Goal: Transaction & Acquisition: Purchase product/service

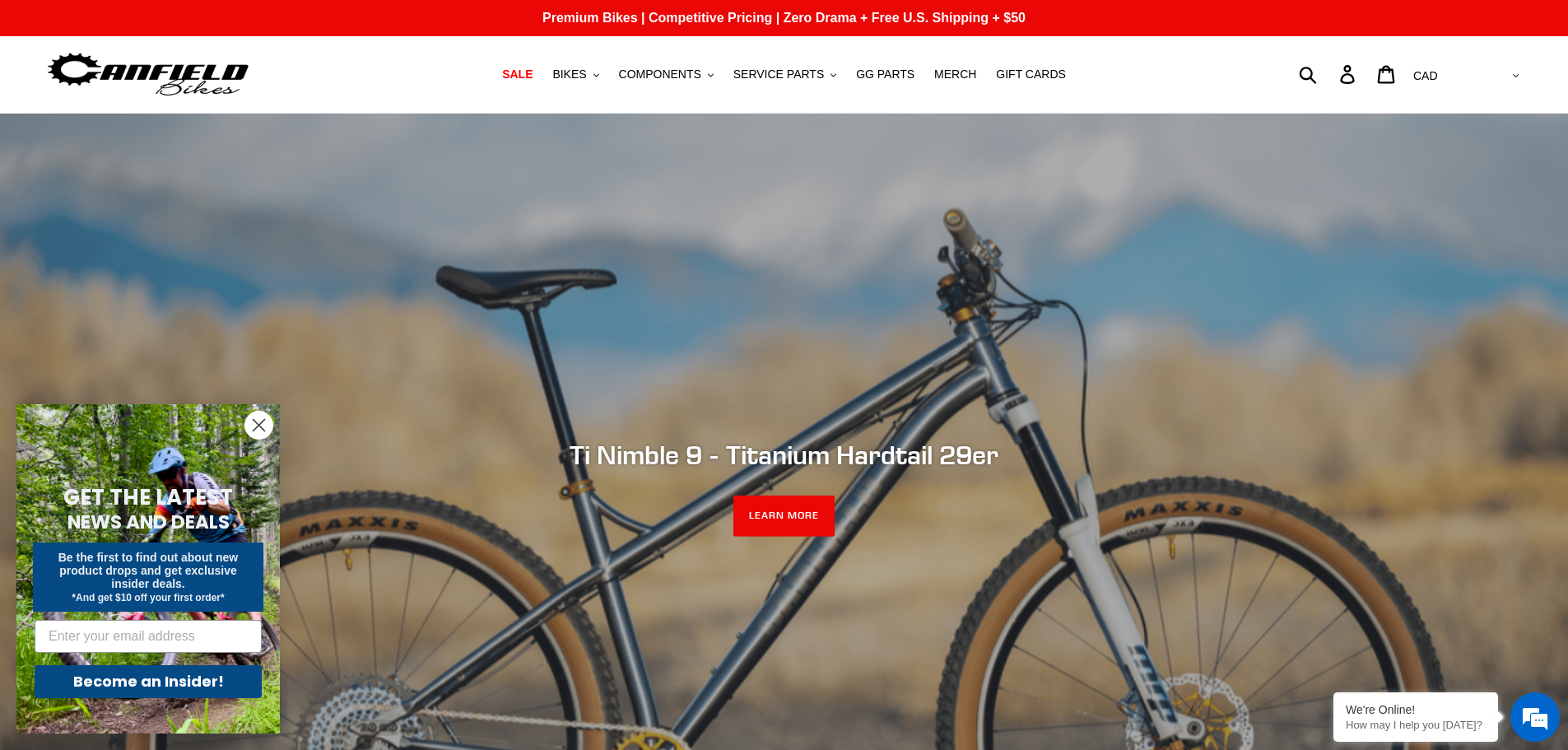
click at [258, 432] on circle "Close dialog" at bounding box center [258, 425] width 27 height 27
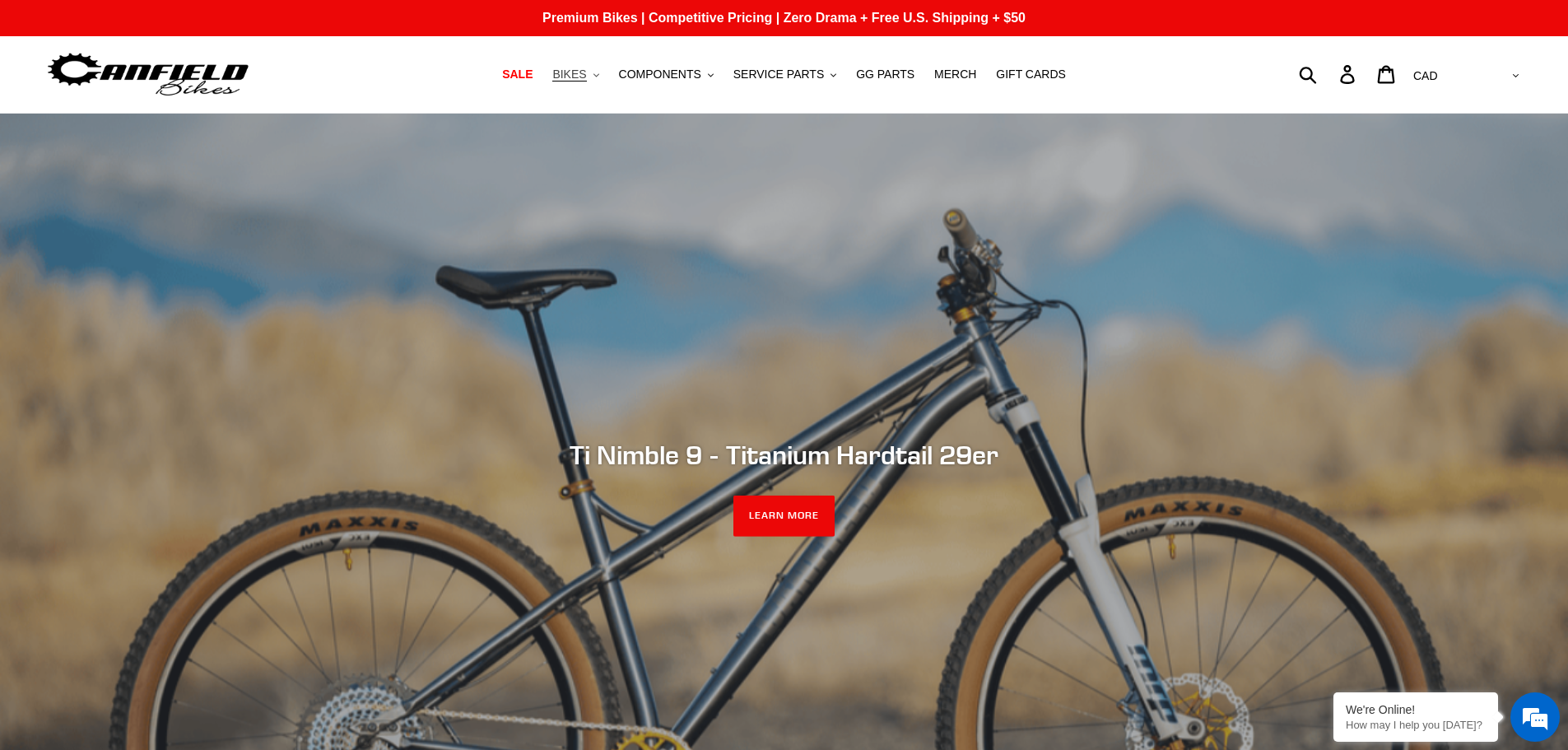
click at [587, 65] on button "BIKES .cls-1{fill:#231f20}" at bounding box center [575, 74] width 62 height 22
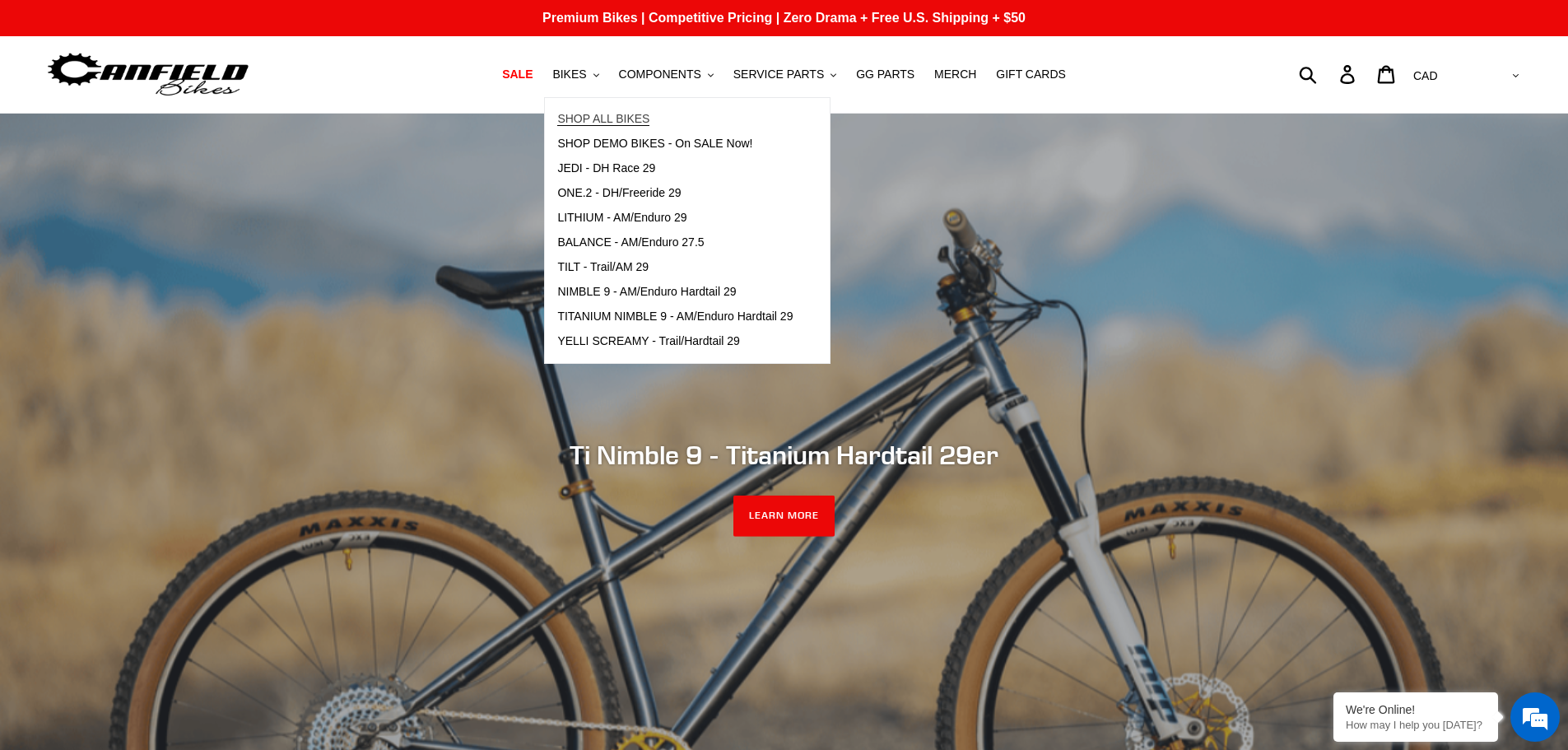
click at [602, 118] on span "SHOP ALL BIKES" at bounding box center [603, 119] width 92 height 14
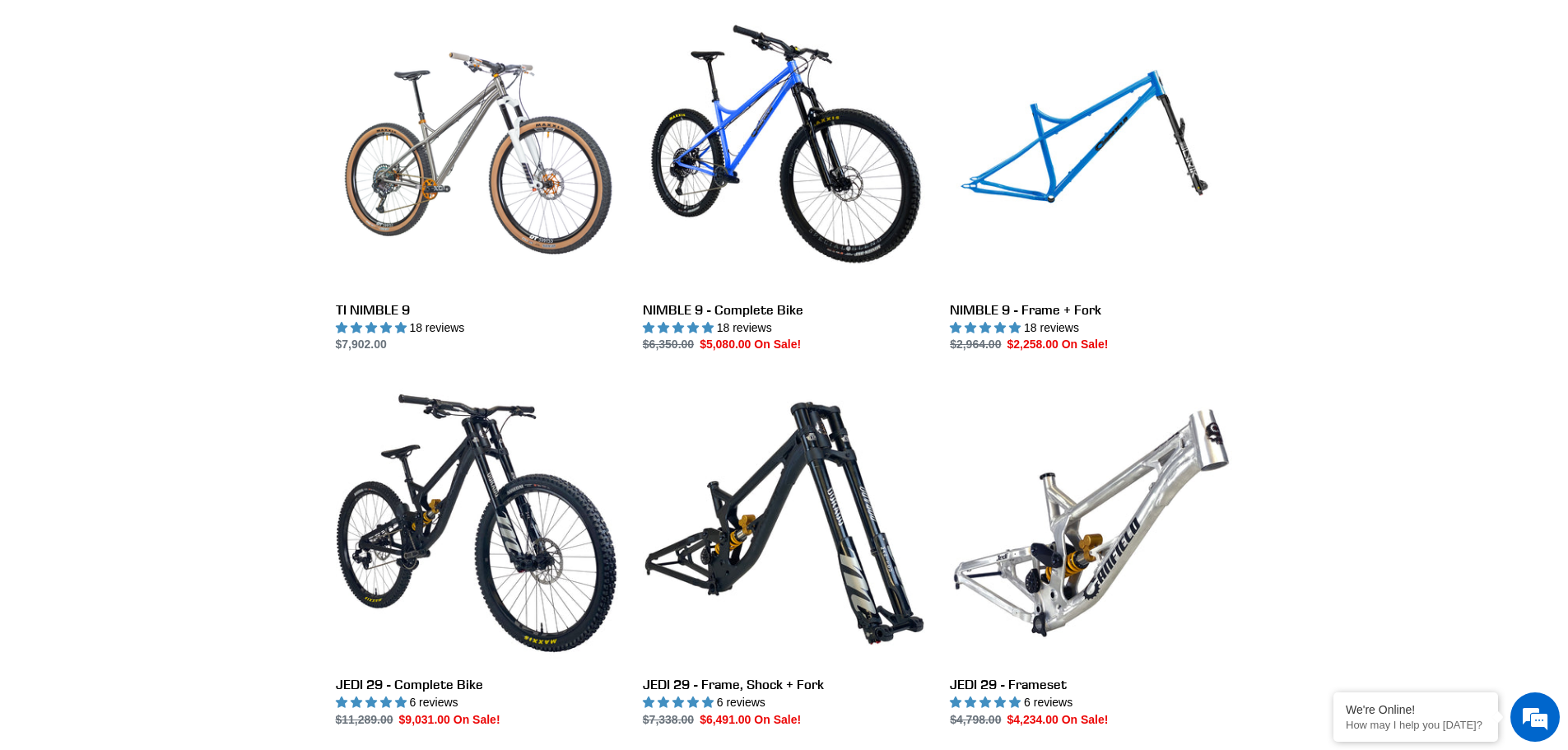
scroll to position [2058, 0]
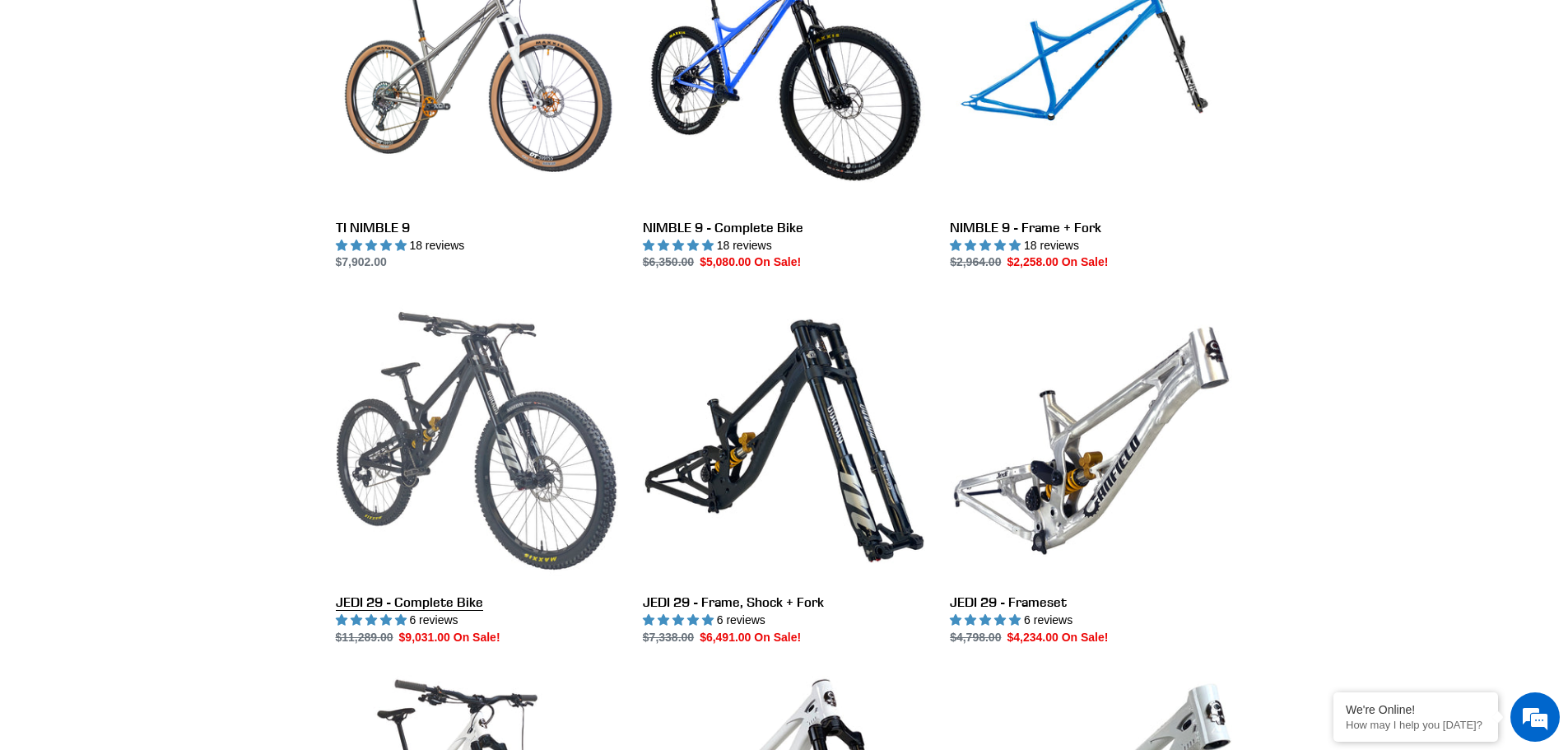
click at [527, 416] on link "JEDI 29 - Complete Bike" at bounding box center [477, 473] width 282 height 346
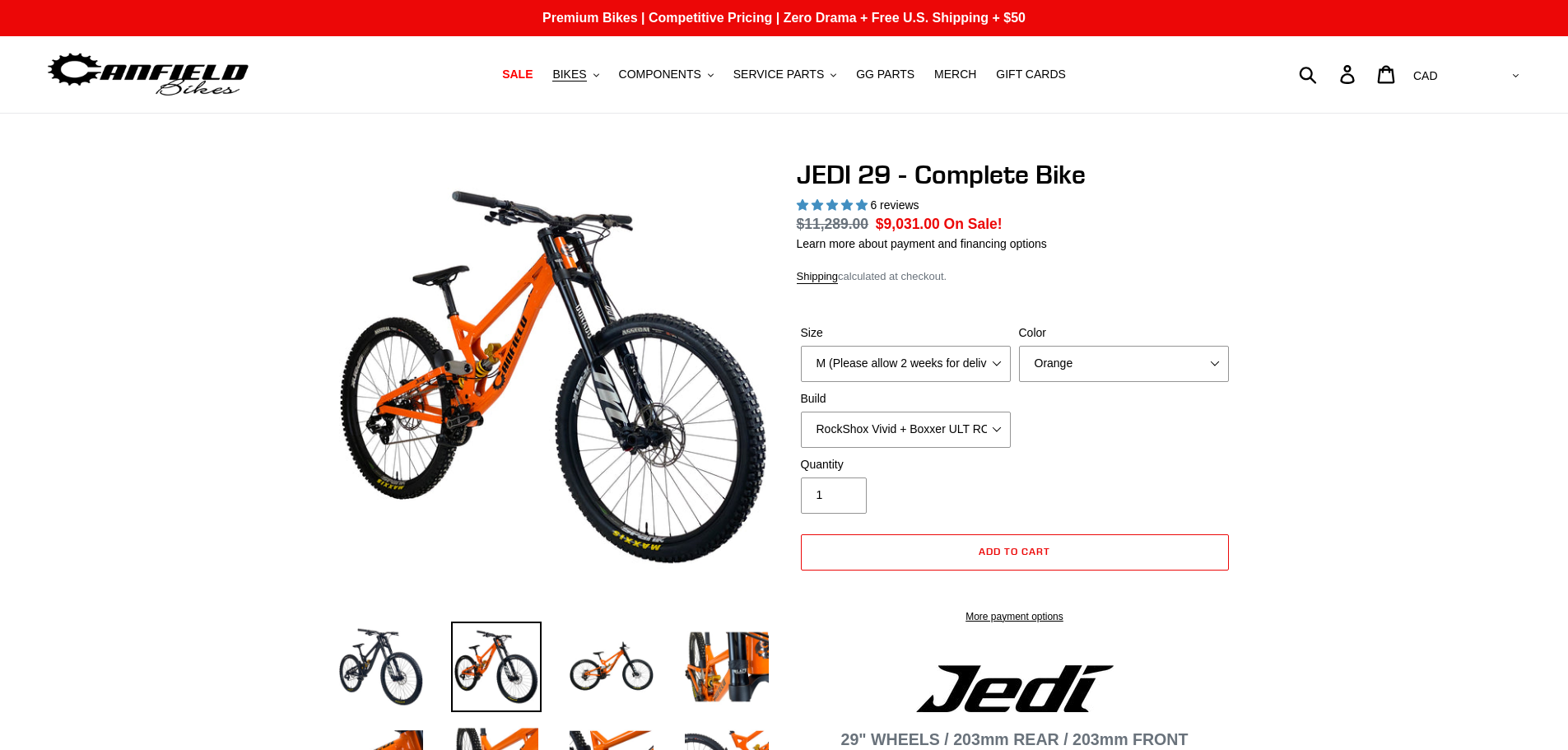
select select "highest-rating"
click at [888, 432] on select "RockShox Vivid + Boxxer ULT RC2 C3 200 + SRAM XO RockShox Vivid + Boxxer ULT RC…" at bounding box center [905, 430] width 210 height 37
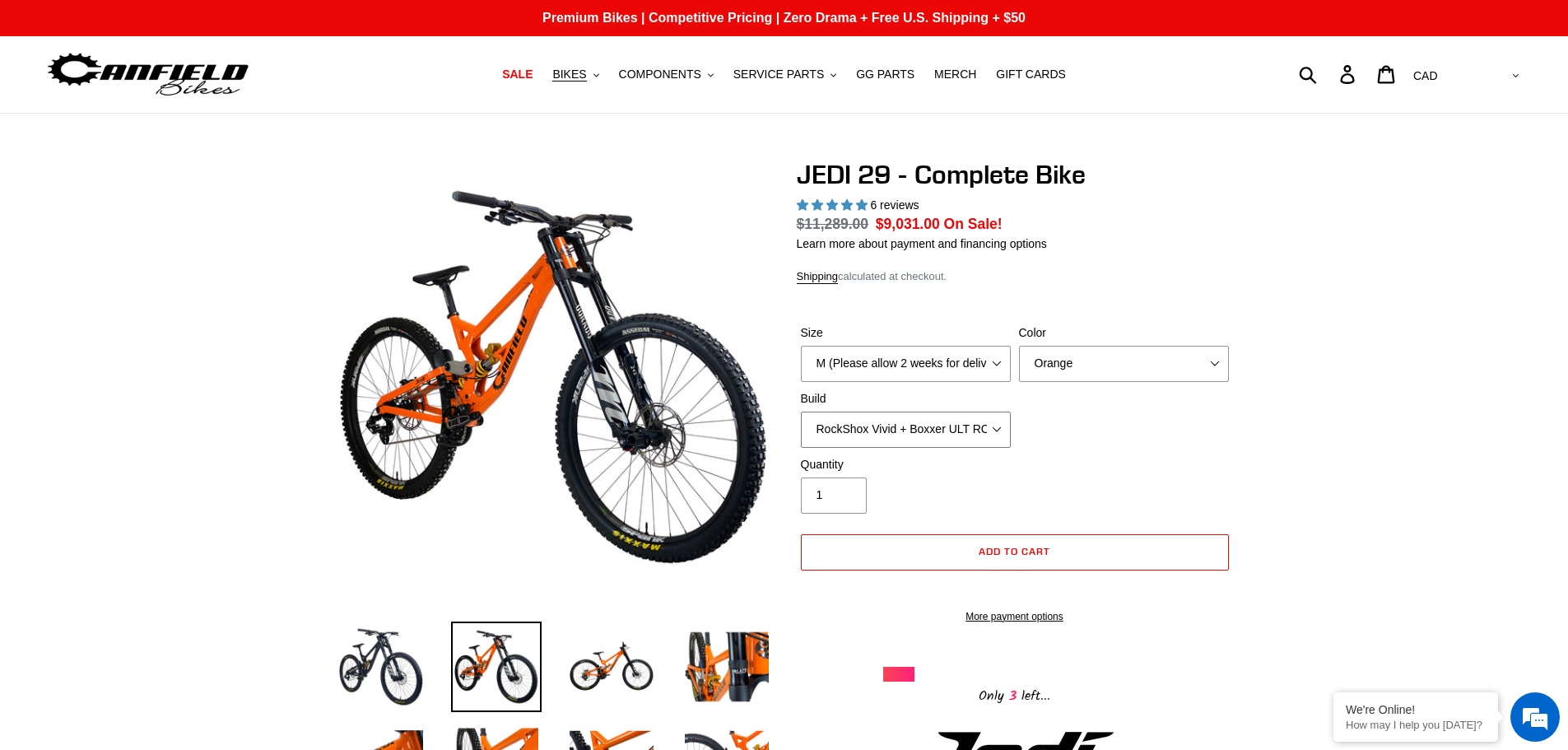
select select "Fox DHX2 + Fox 40 Float Grip 2 203 + SRAM XO"
click at [801, 412] on select "RockShox Vivid + Boxxer ULT RC2 C3 200 + SRAM XO RockShox Vivid + Boxxer ULT RC…" at bounding box center [905, 430] width 210 height 37
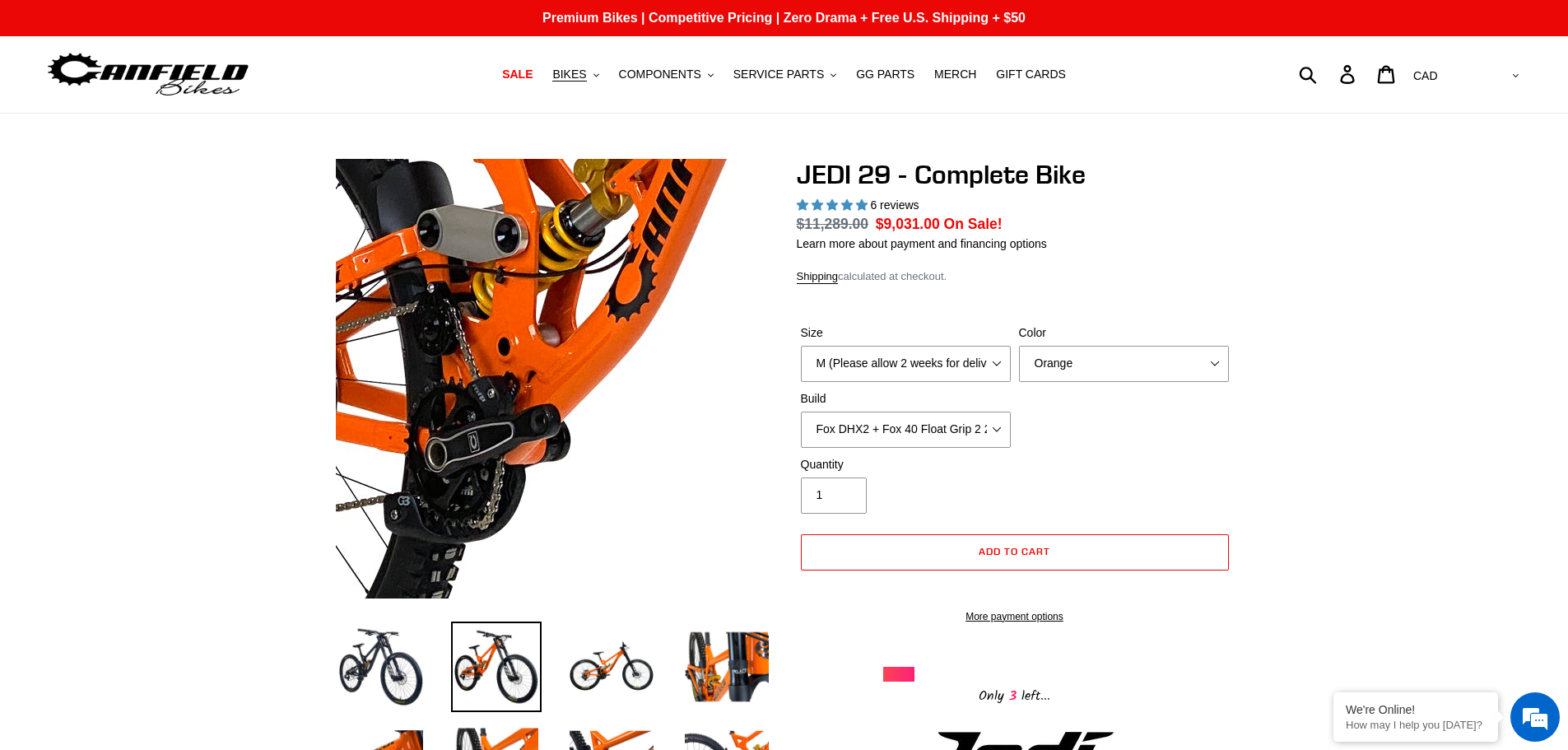
click at [451, 417] on img at bounding box center [847, 270] width 1686 height 1686
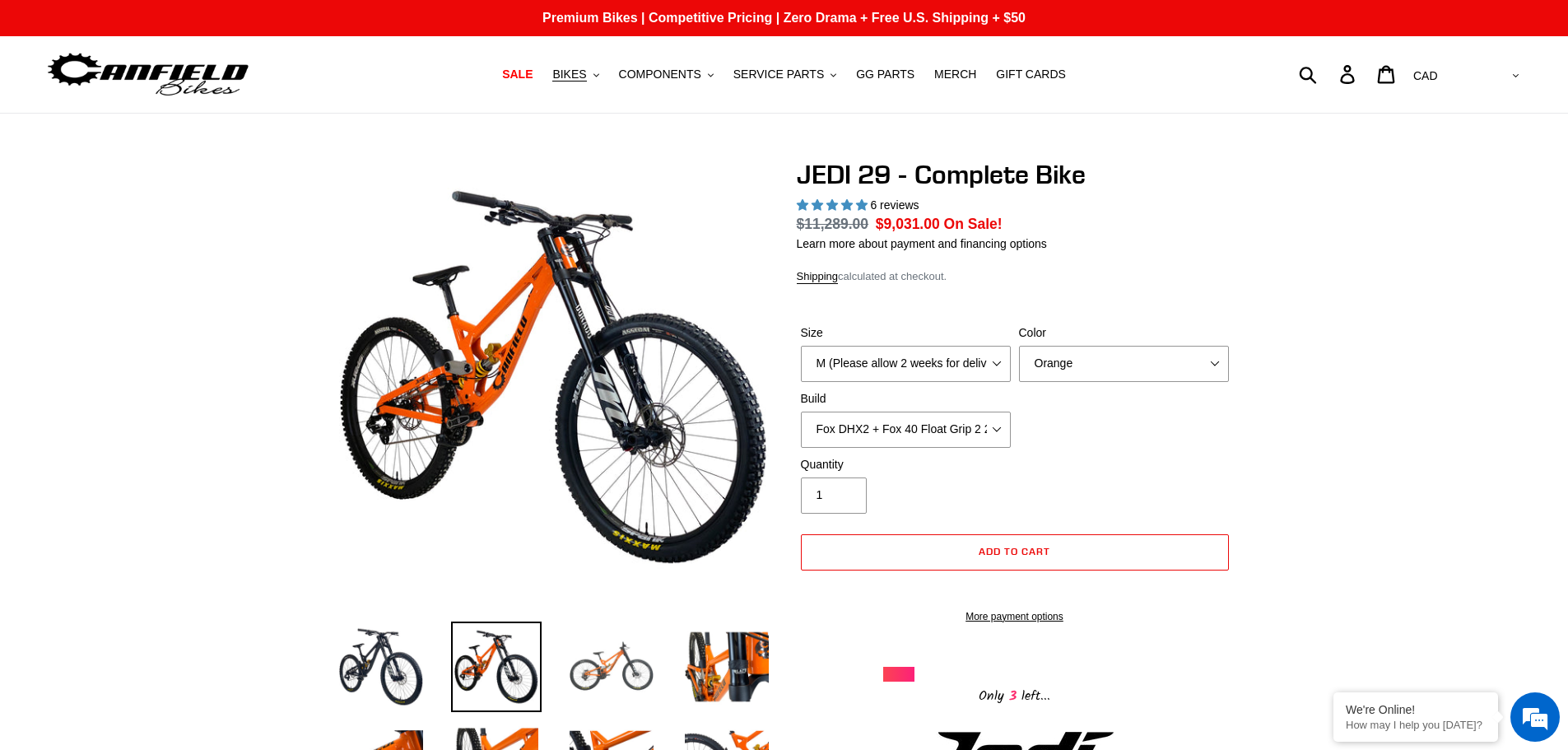
click at [617, 658] on img at bounding box center [611, 666] width 91 height 91
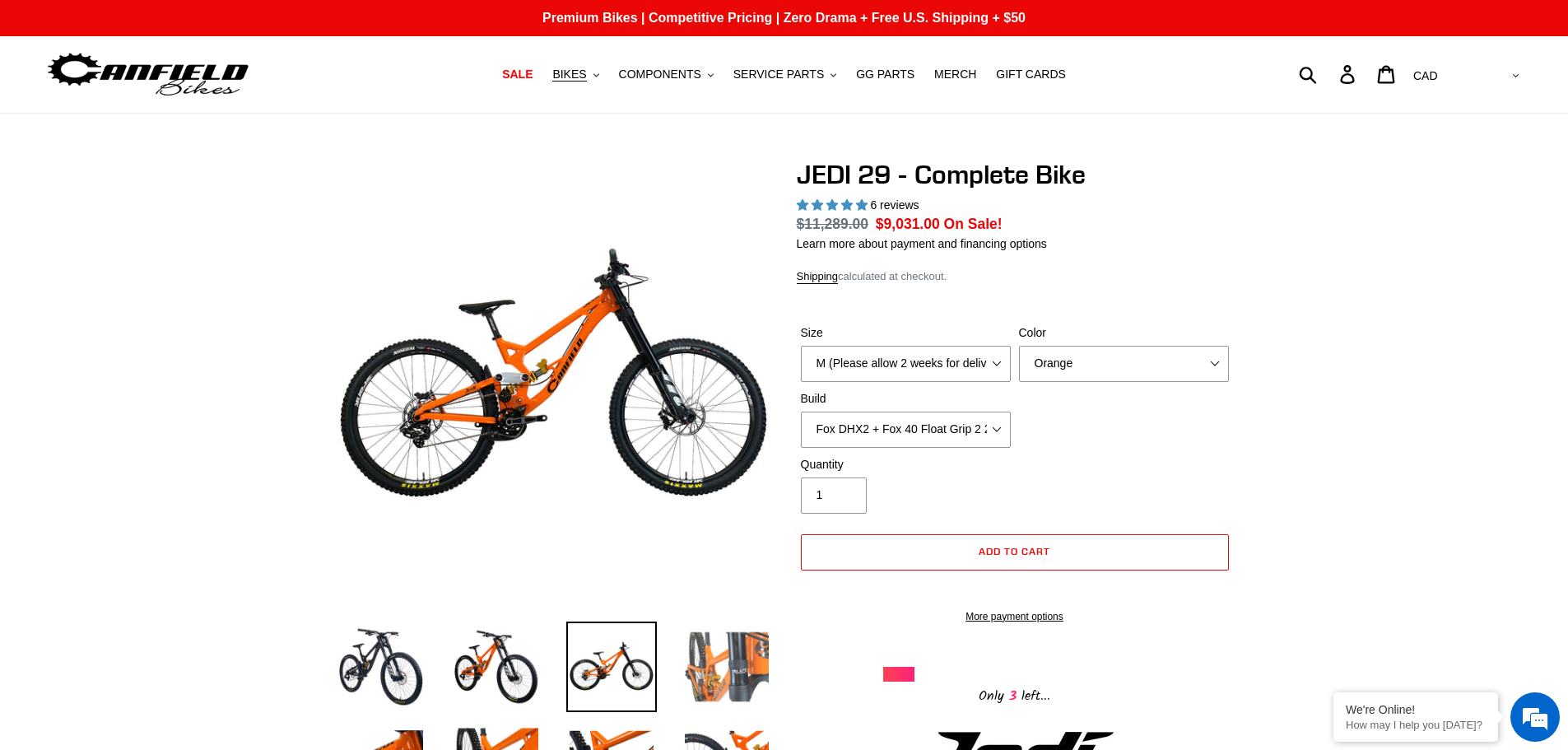
click at [705, 653] on img at bounding box center [727, 666] width 91 height 91
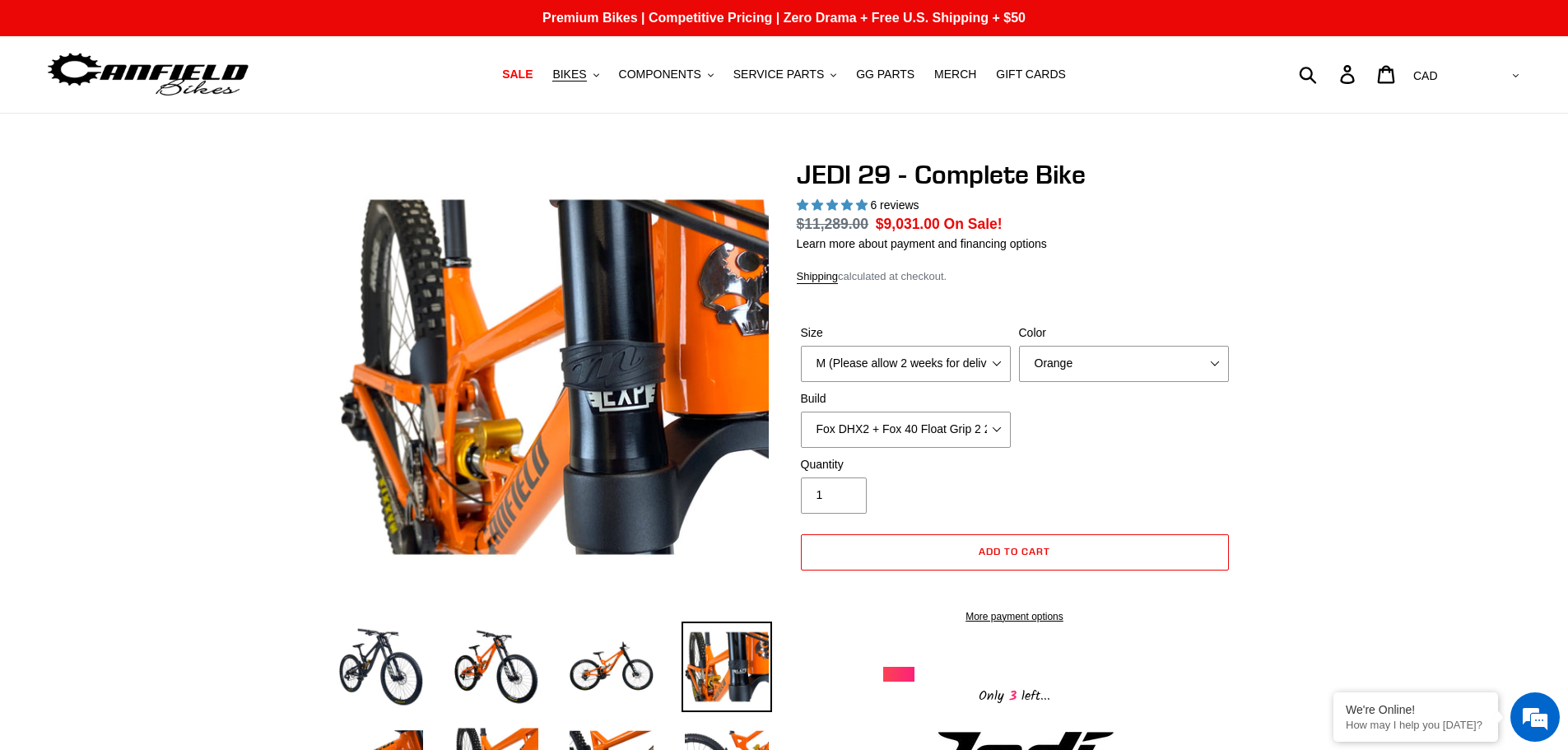
scroll to position [82, 0]
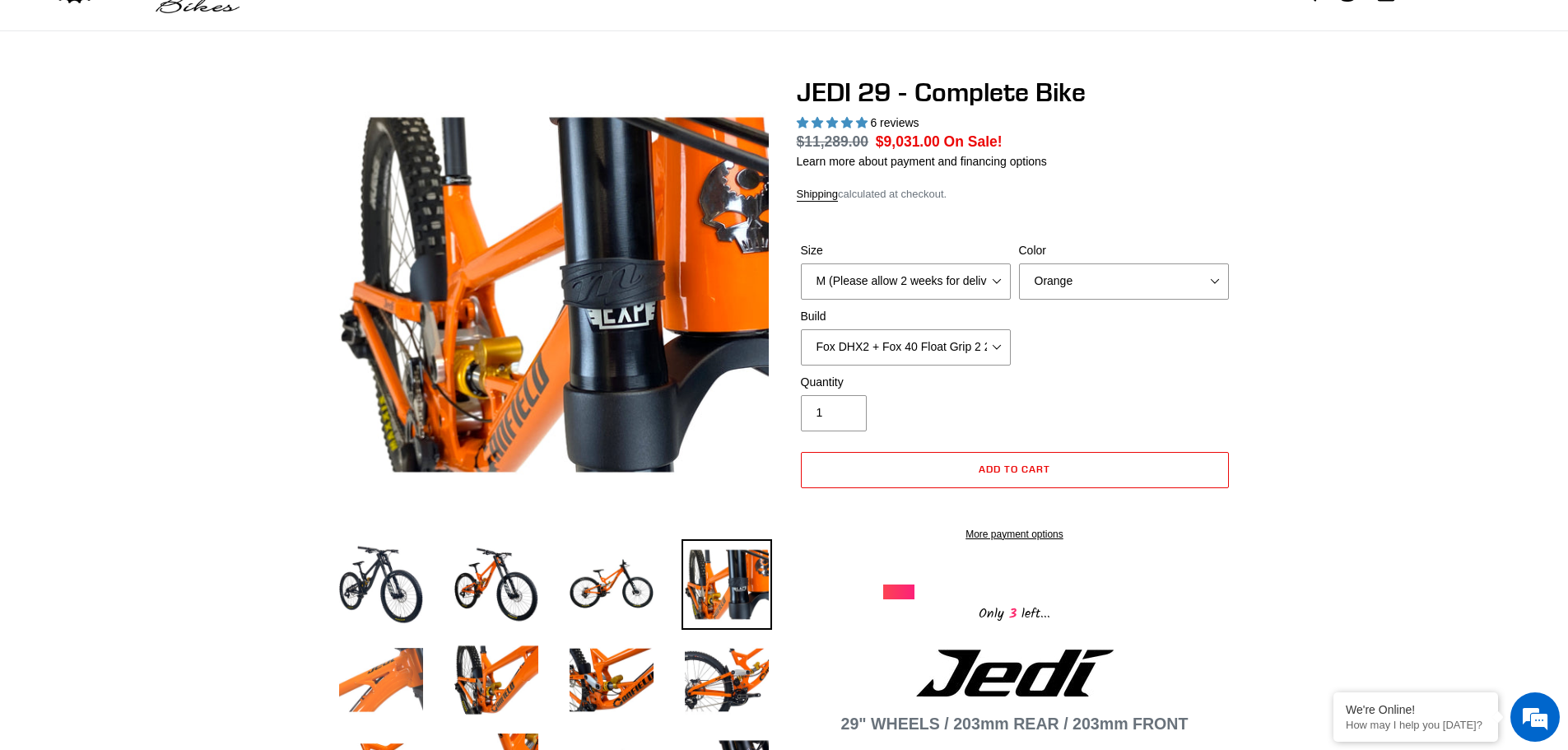
click at [370, 667] on img at bounding box center [380, 679] width 91 height 91
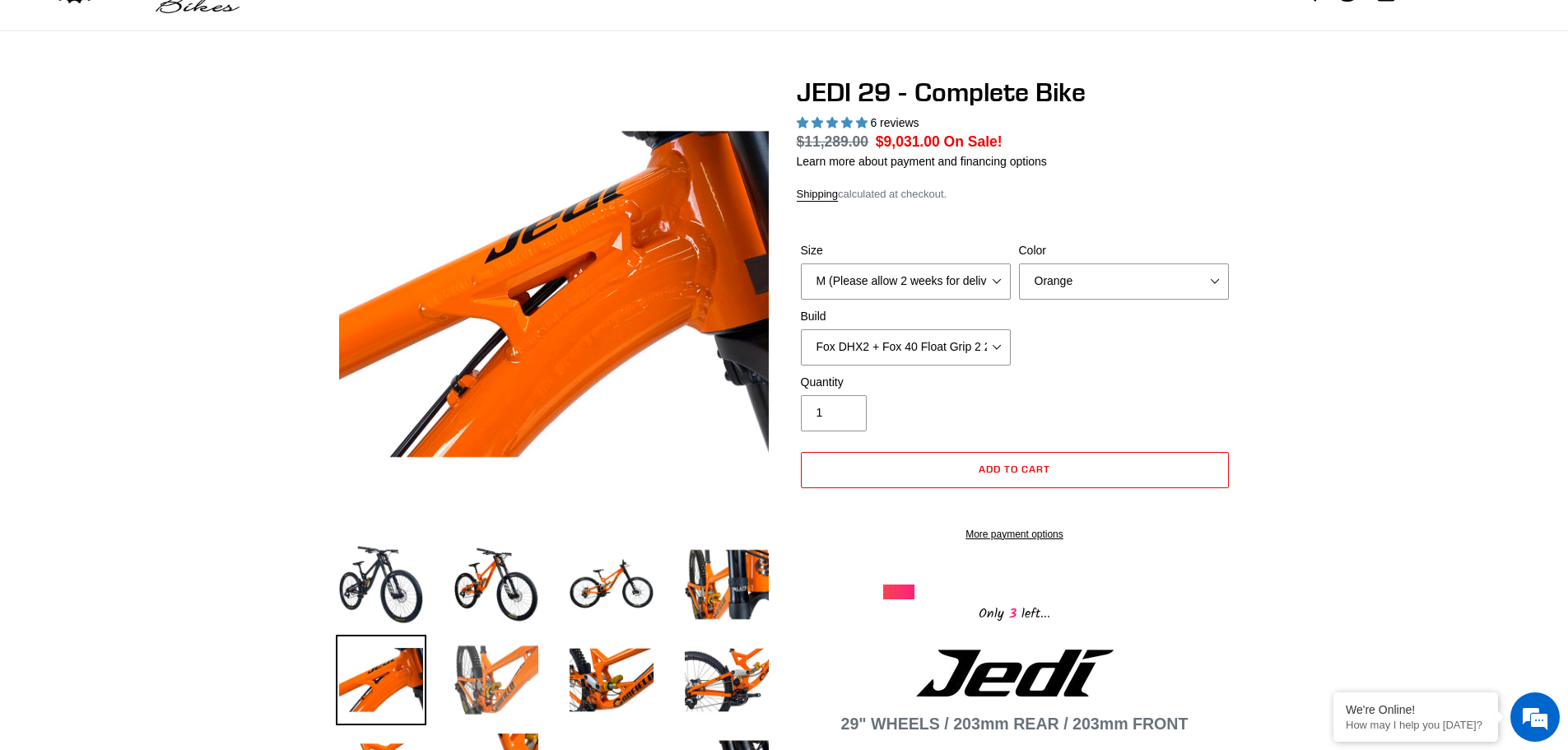
click at [480, 686] on img at bounding box center [496, 679] width 91 height 91
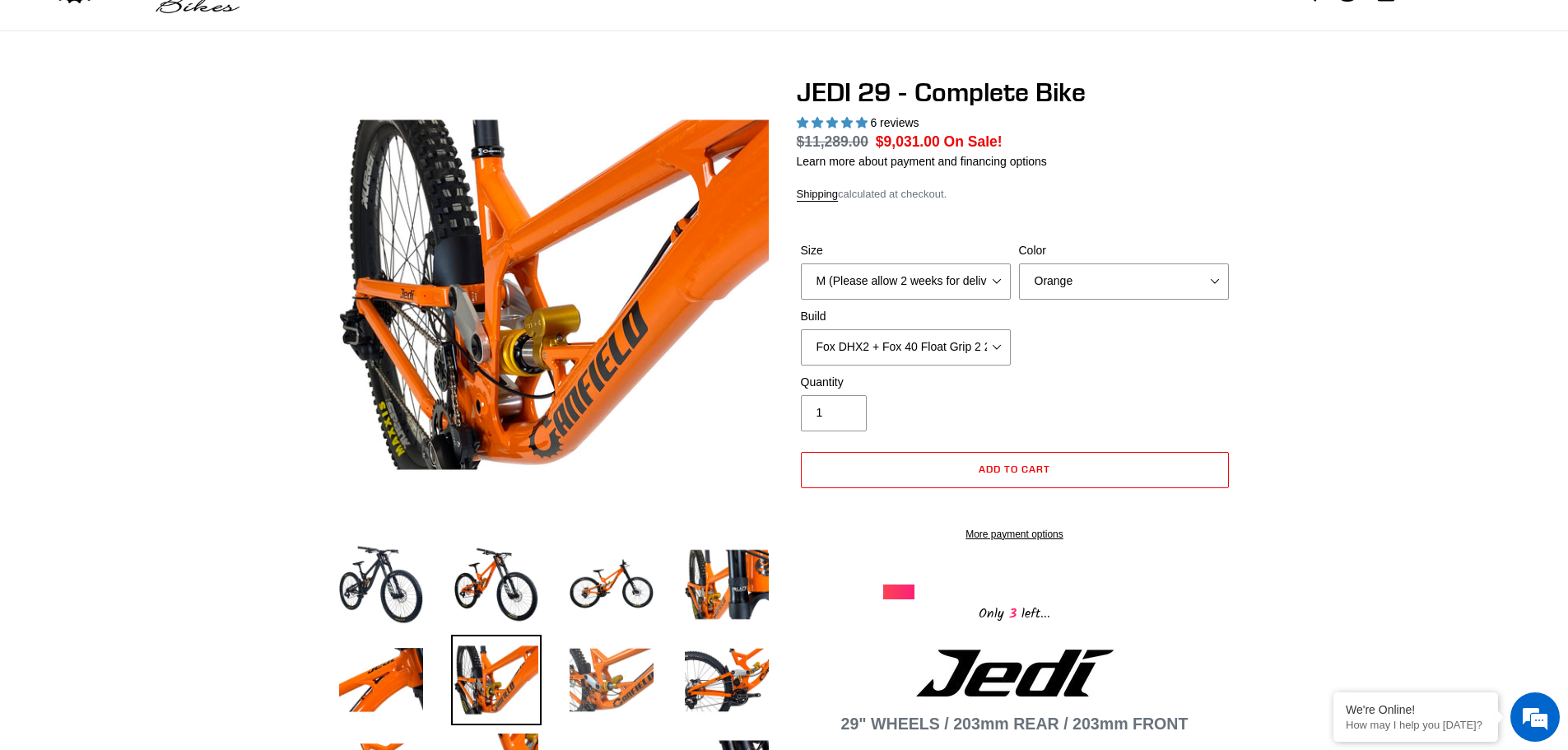
click at [600, 680] on img at bounding box center [611, 679] width 91 height 91
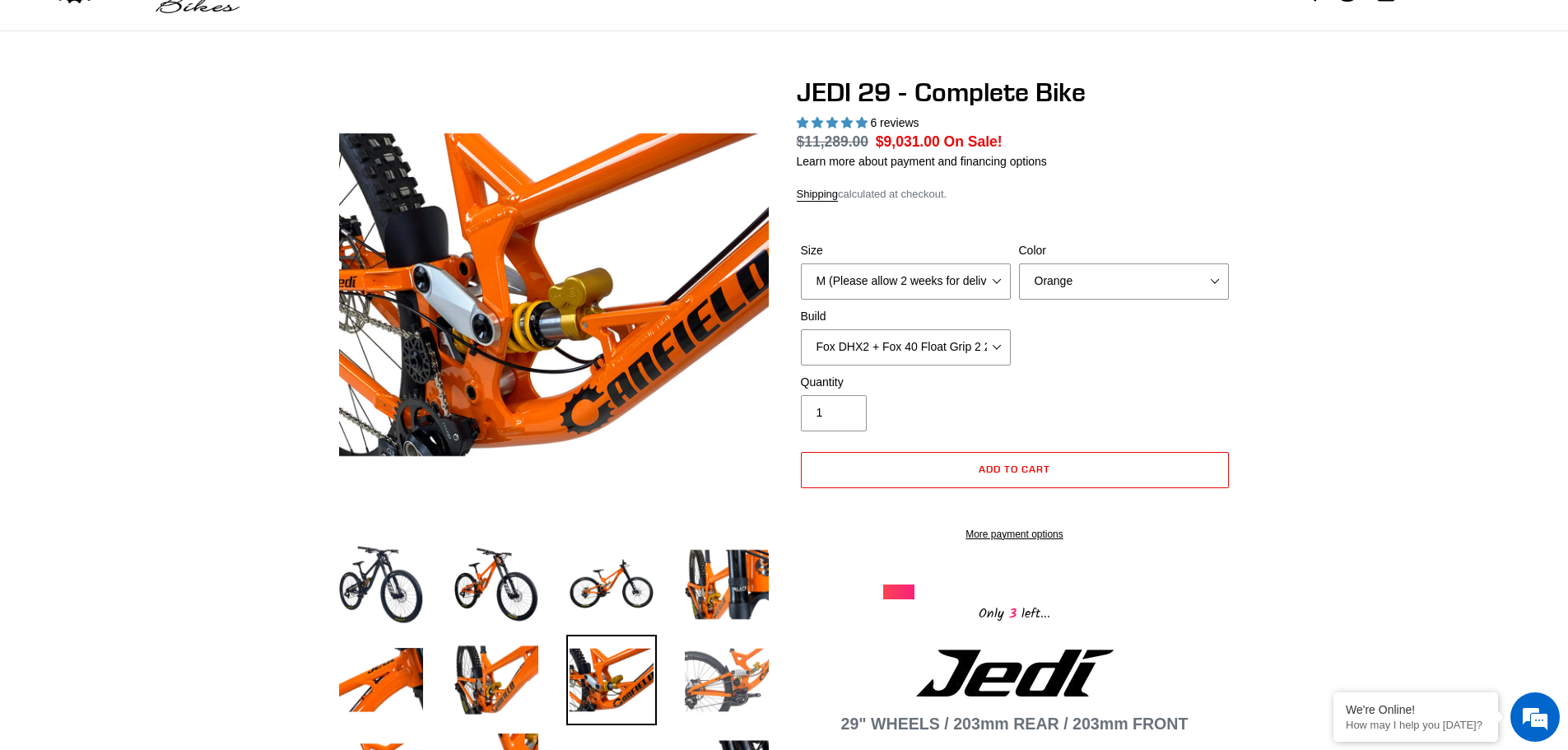
click at [723, 676] on img at bounding box center [727, 679] width 91 height 91
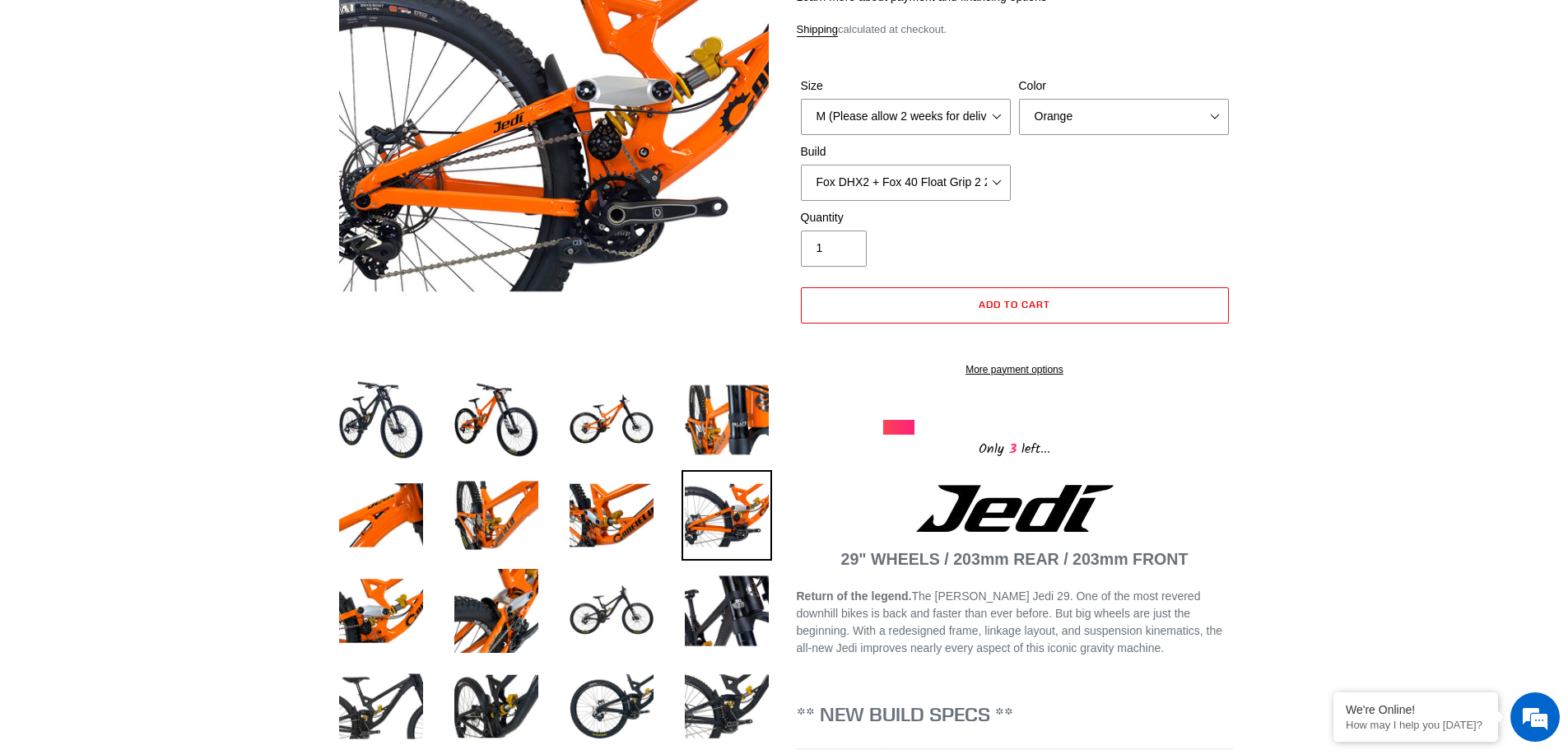
scroll to position [412, 0]
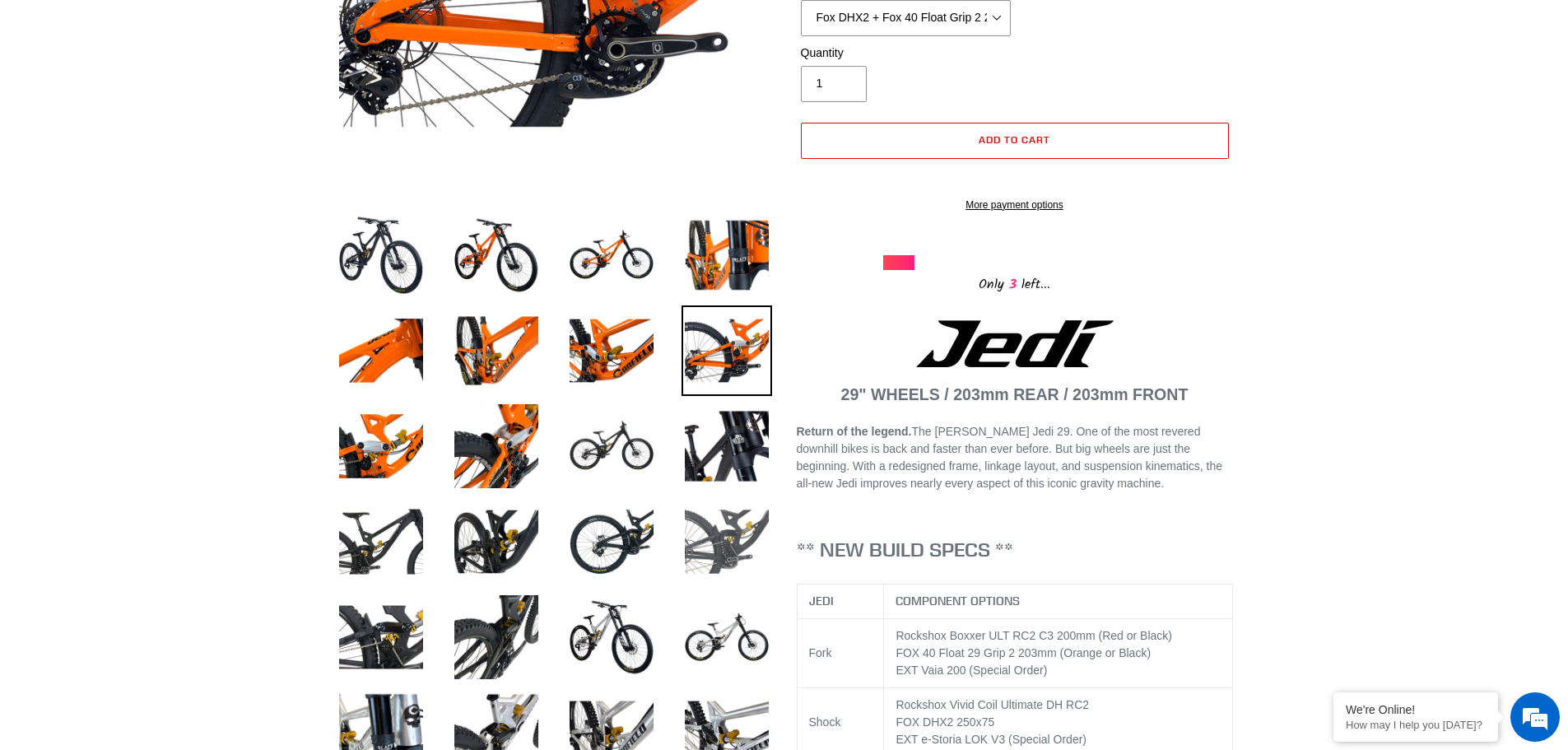
click at [719, 511] on img at bounding box center [727, 542] width 91 height 91
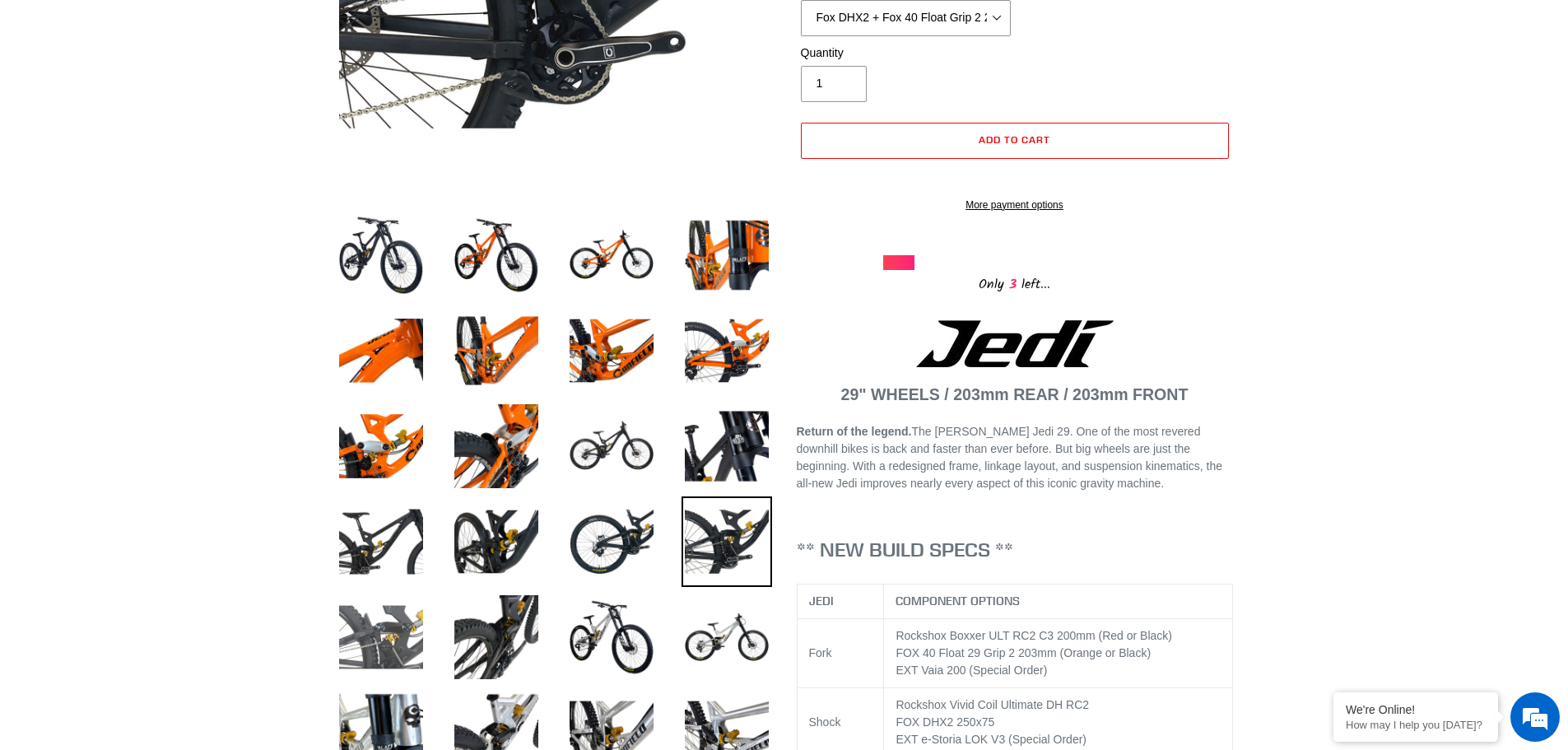
click at [370, 603] on img at bounding box center [380, 637] width 91 height 91
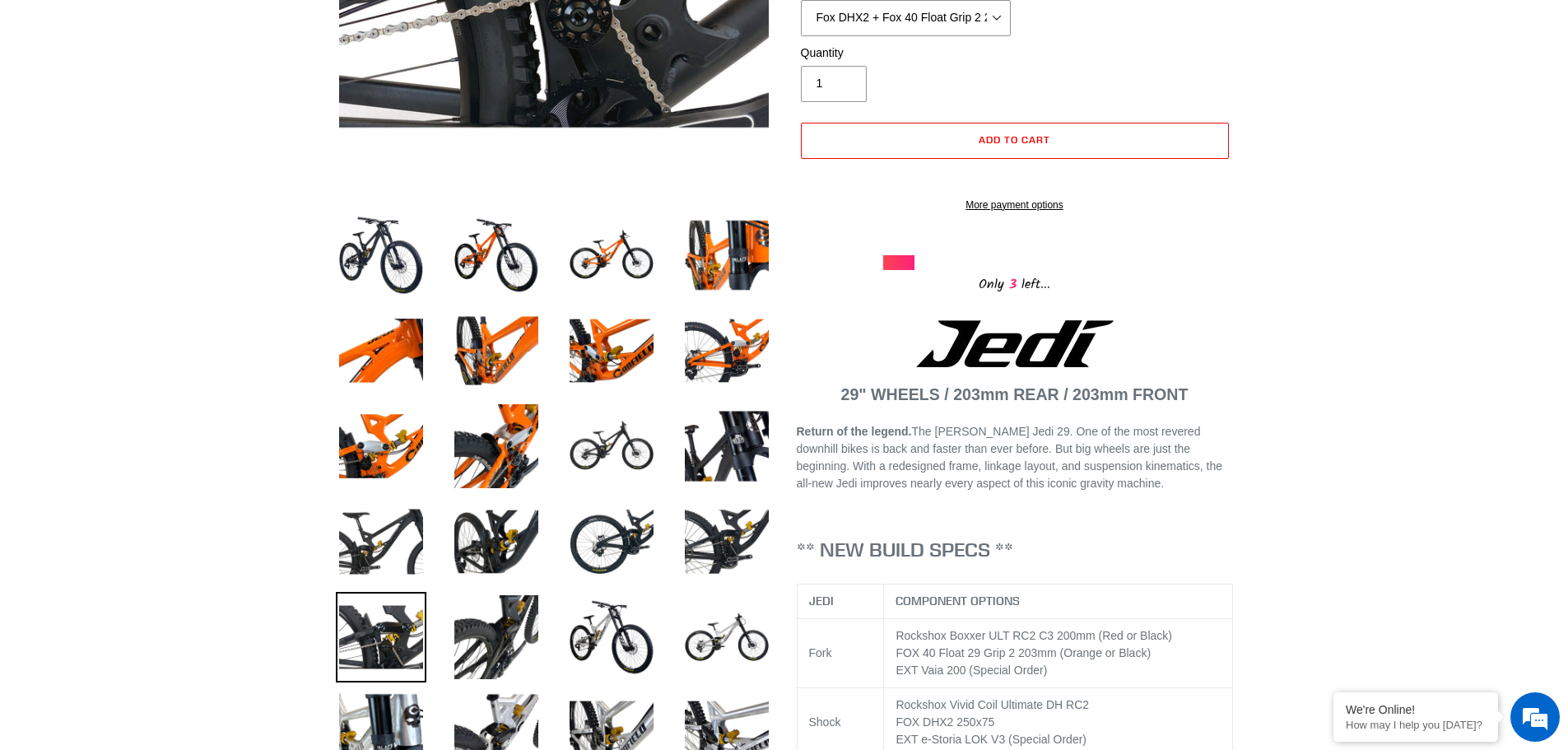
scroll to position [494, 0]
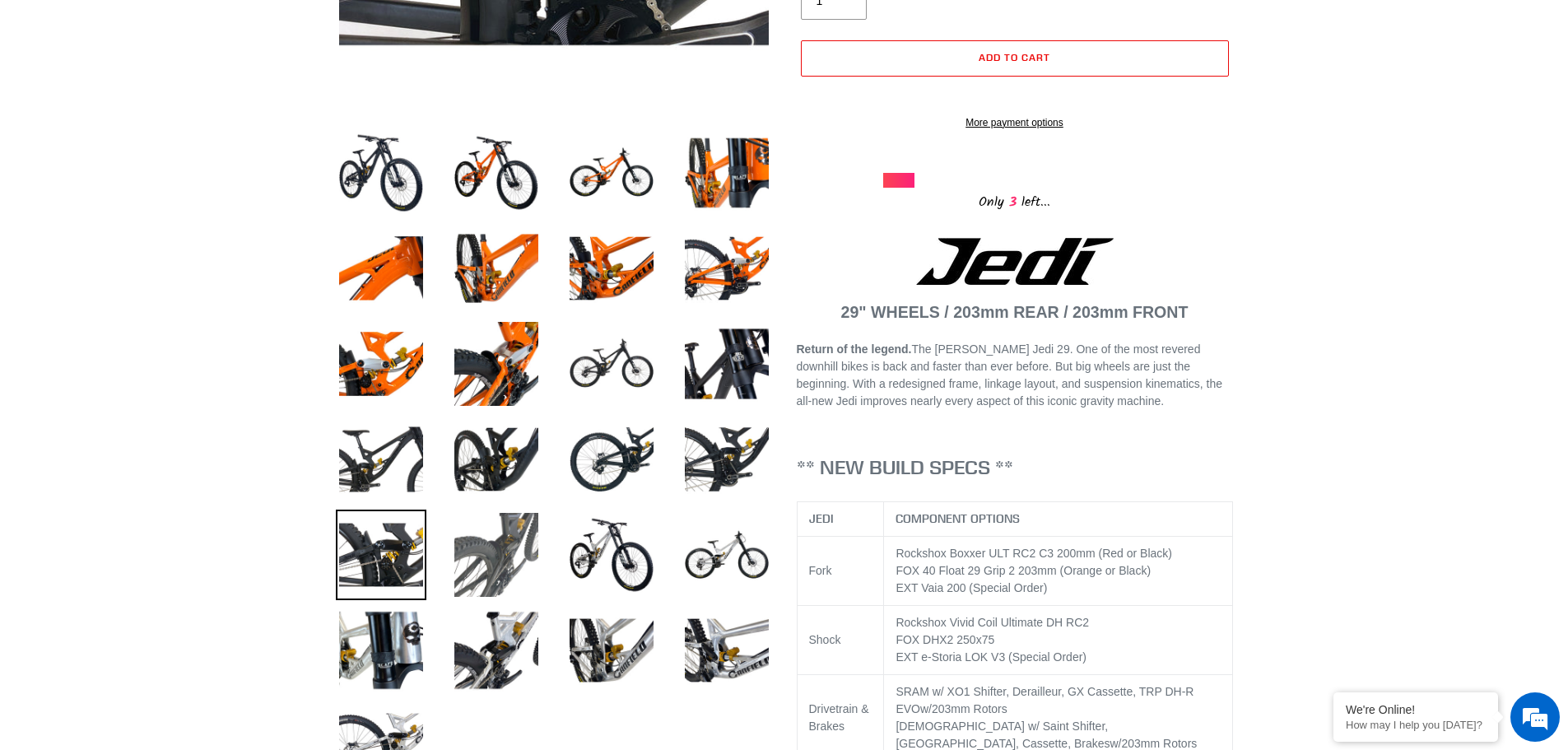
click at [483, 543] on img at bounding box center [496, 554] width 91 height 91
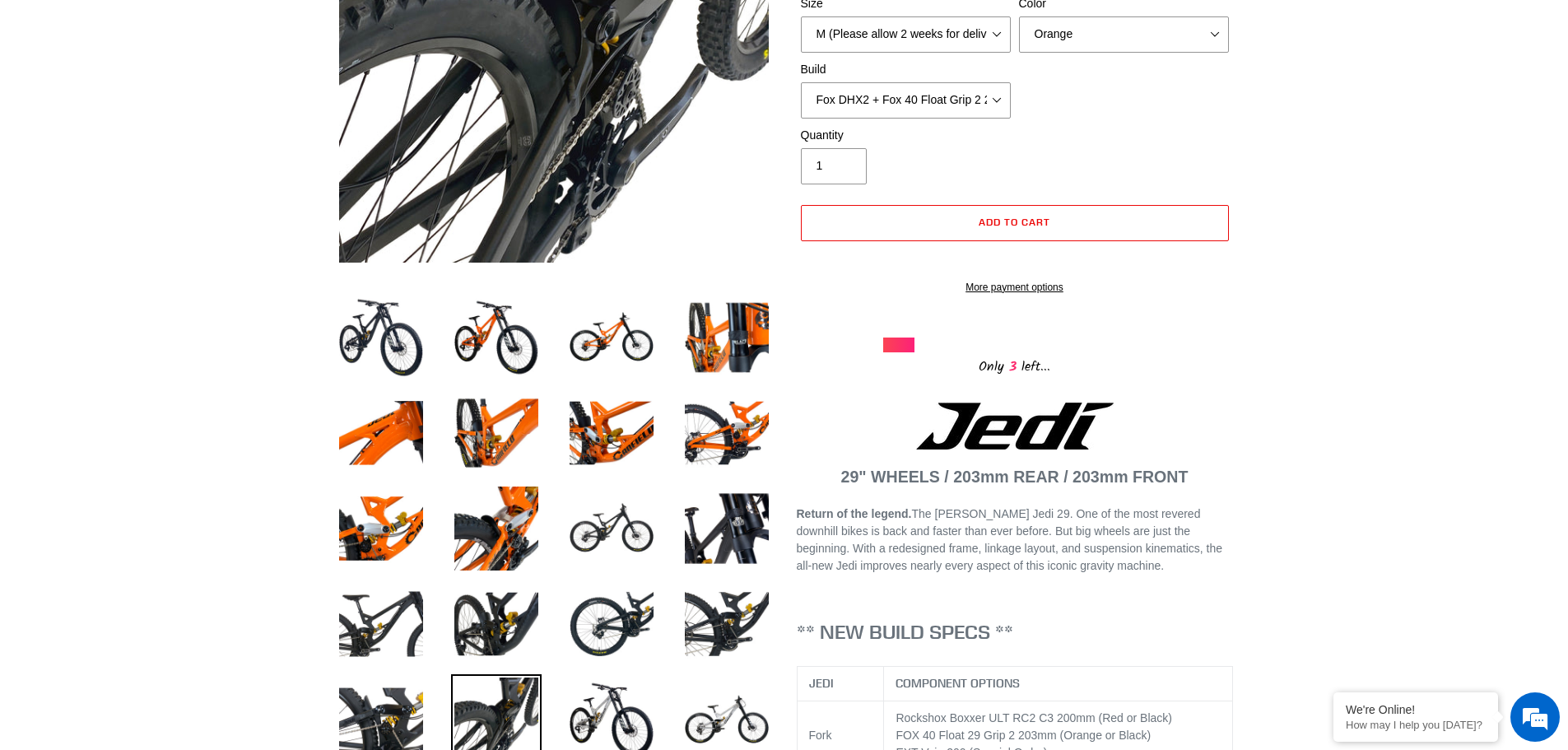
scroll to position [412, 0]
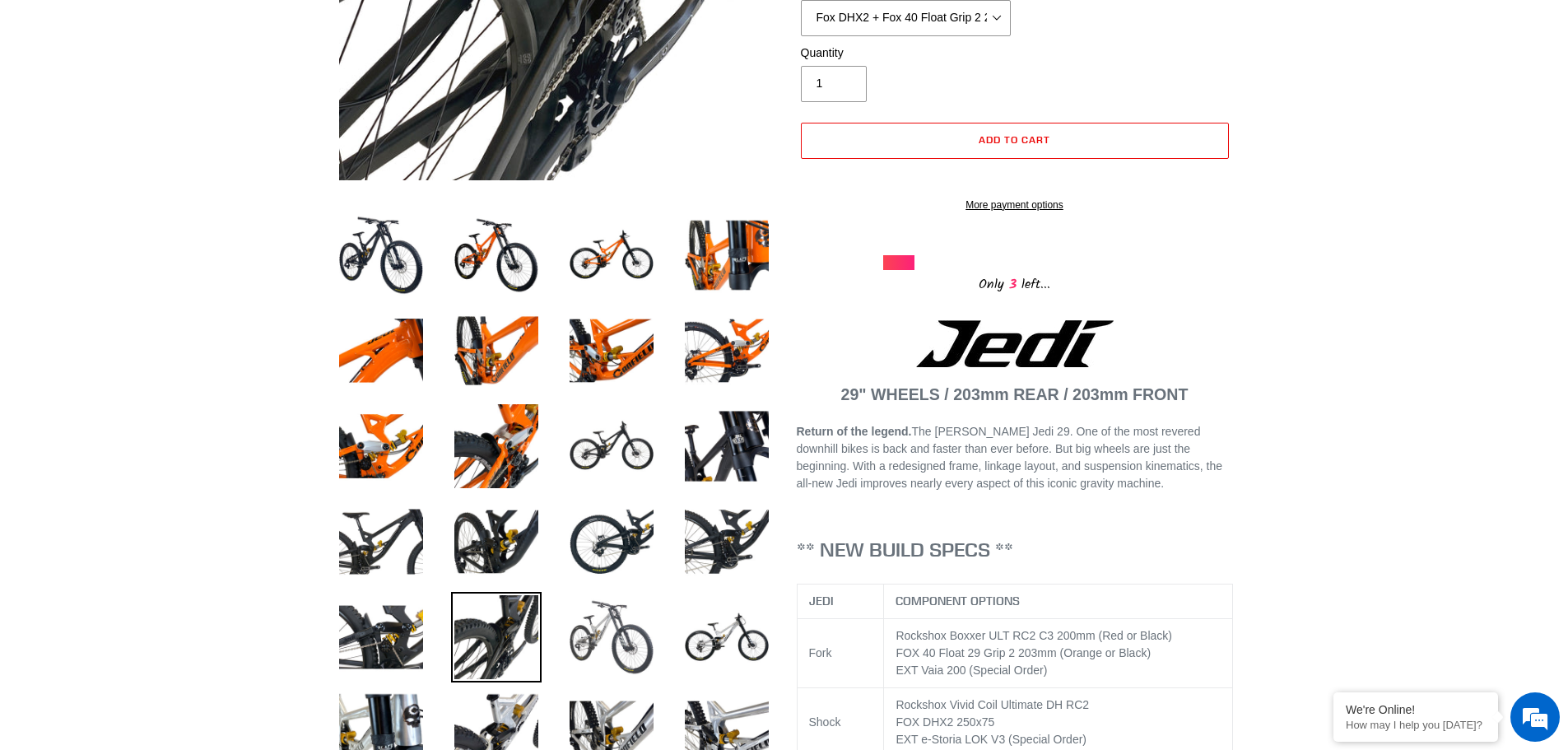
click at [578, 619] on img at bounding box center [611, 637] width 91 height 91
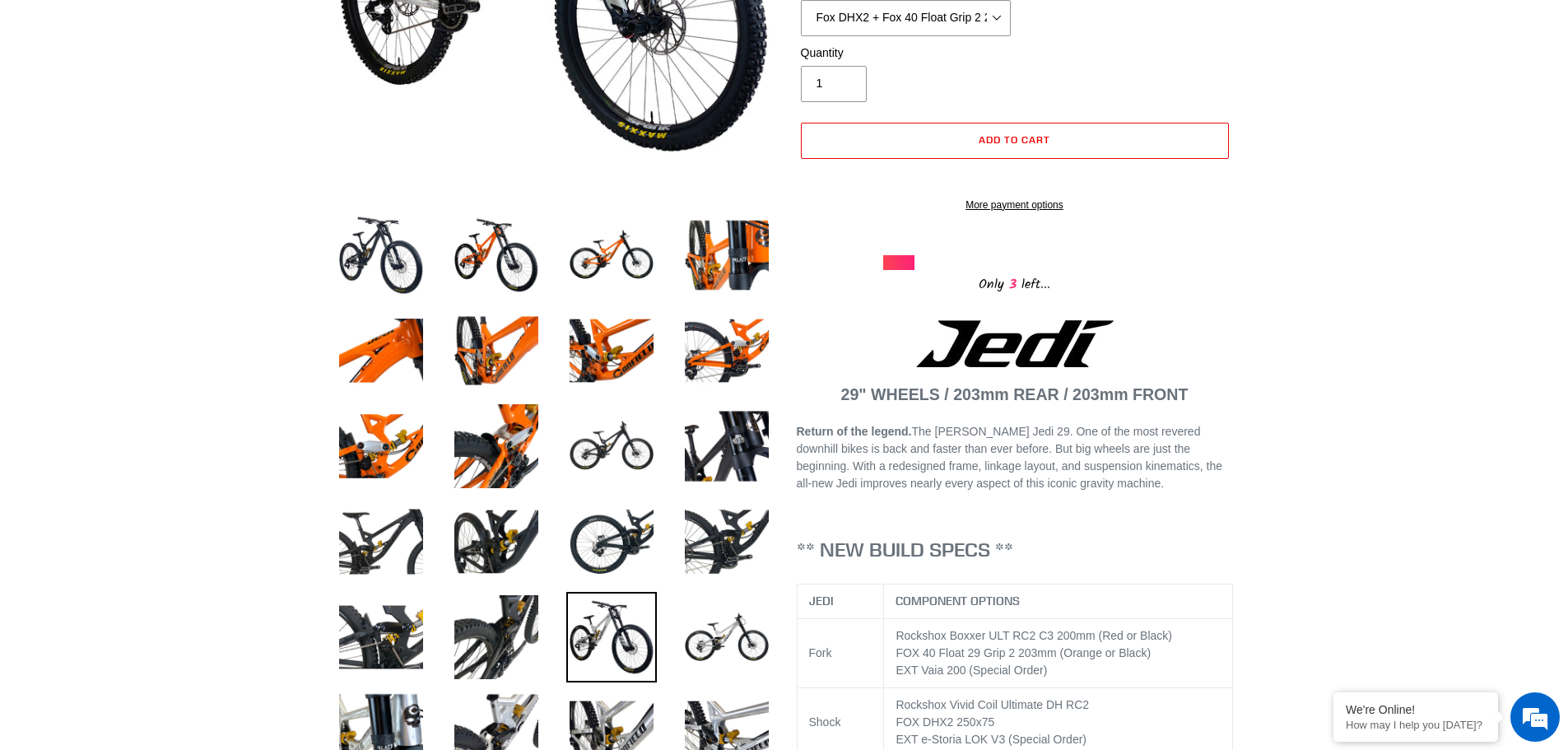
scroll to position [659, 0]
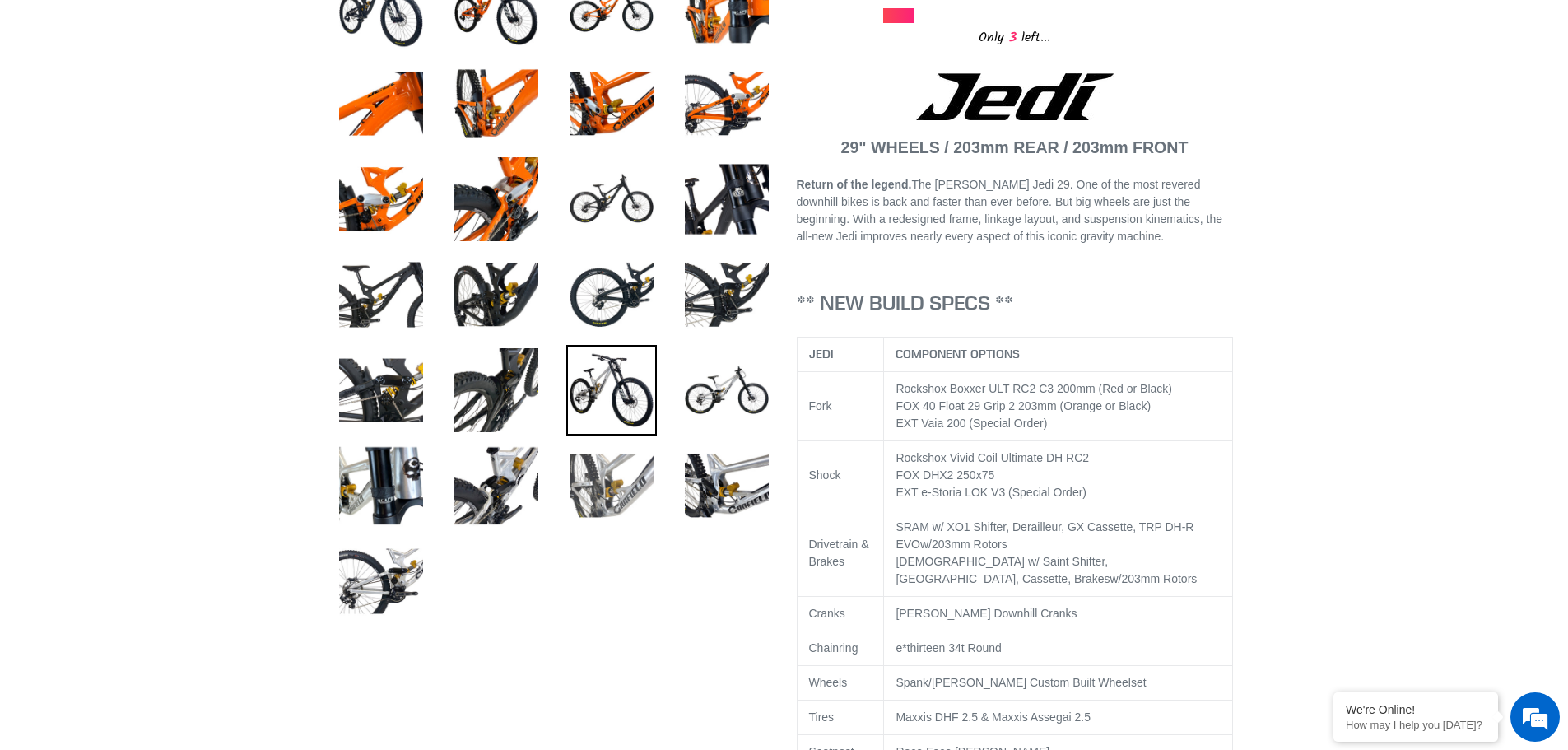
click at [622, 473] on img at bounding box center [611, 485] width 91 height 91
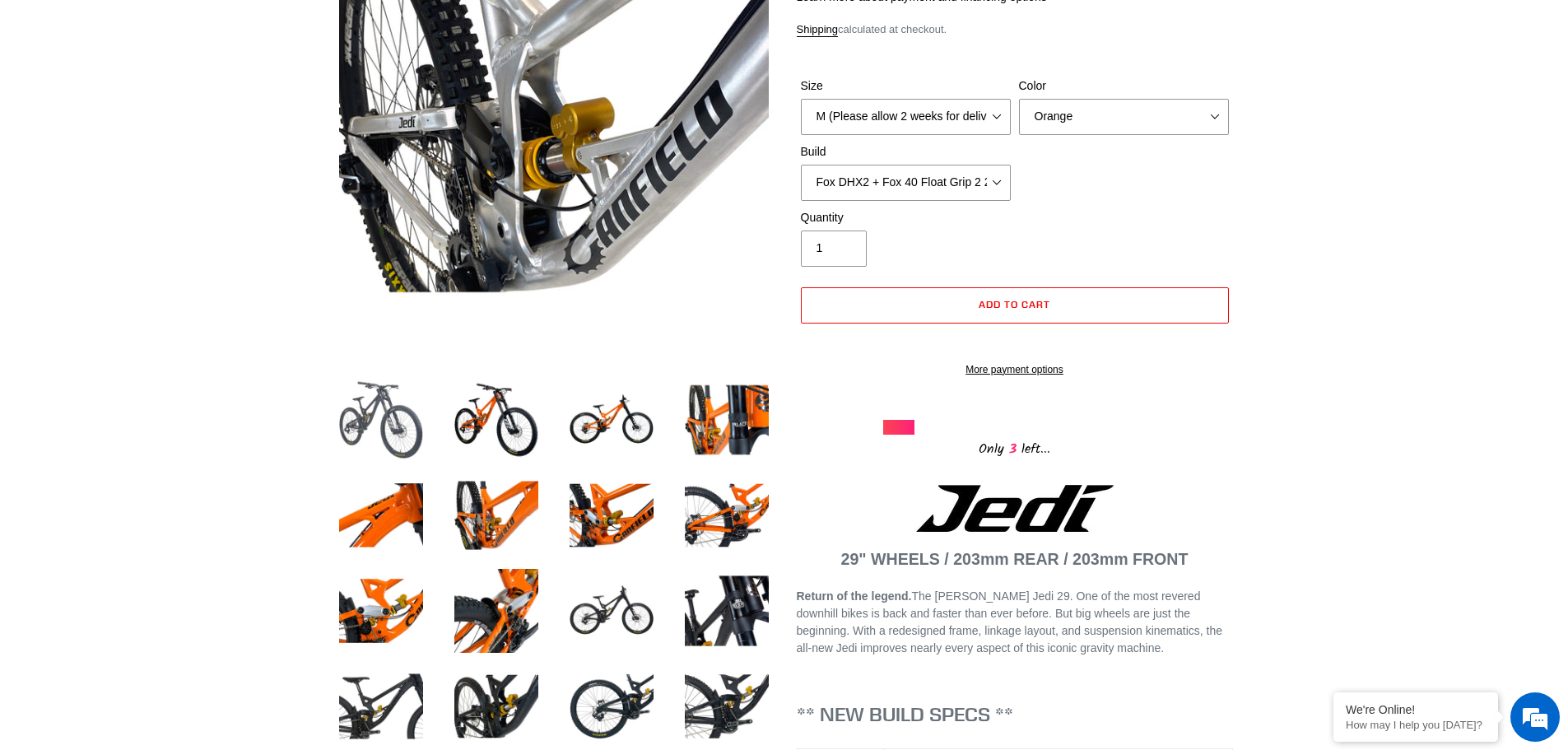
scroll to position [0, 0]
